Goal: Transaction & Acquisition: Purchase product/service

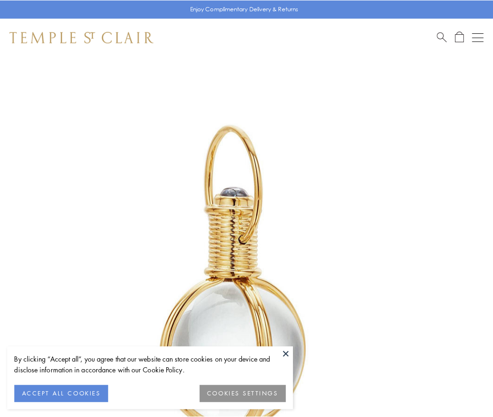
scroll to position [245, 0]
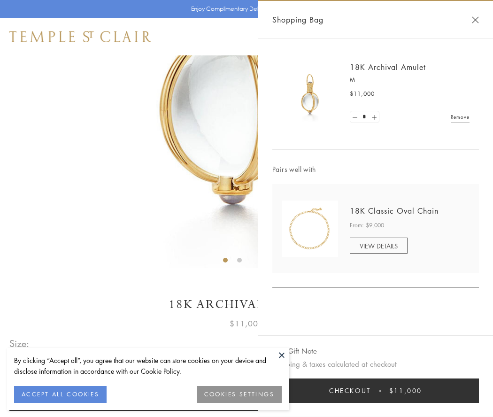
click at [375, 390] on button "Checkout $11,000" at bounding box center [375, 390] width 206 height 24
